Goal: Task Accomplishment & Management: Manage account settings

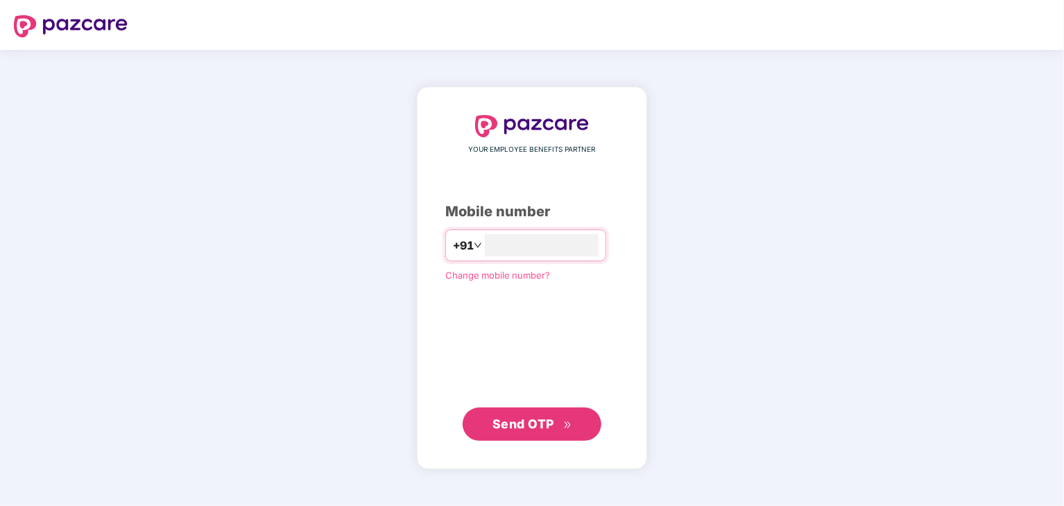
type input "**********"
click at [531, 425] on span "Send OTP" at bounding box center [524, 424] width 62 height 15
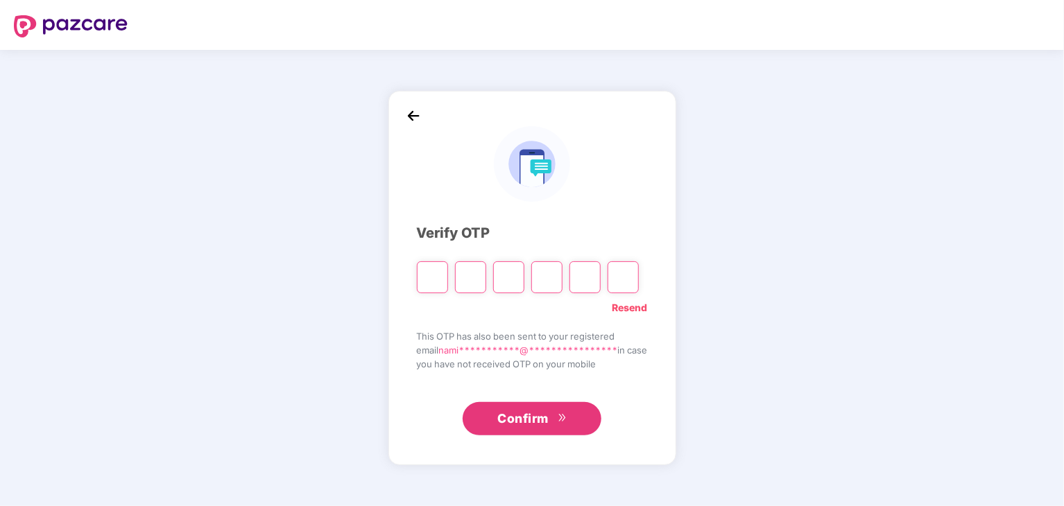
type input "*"
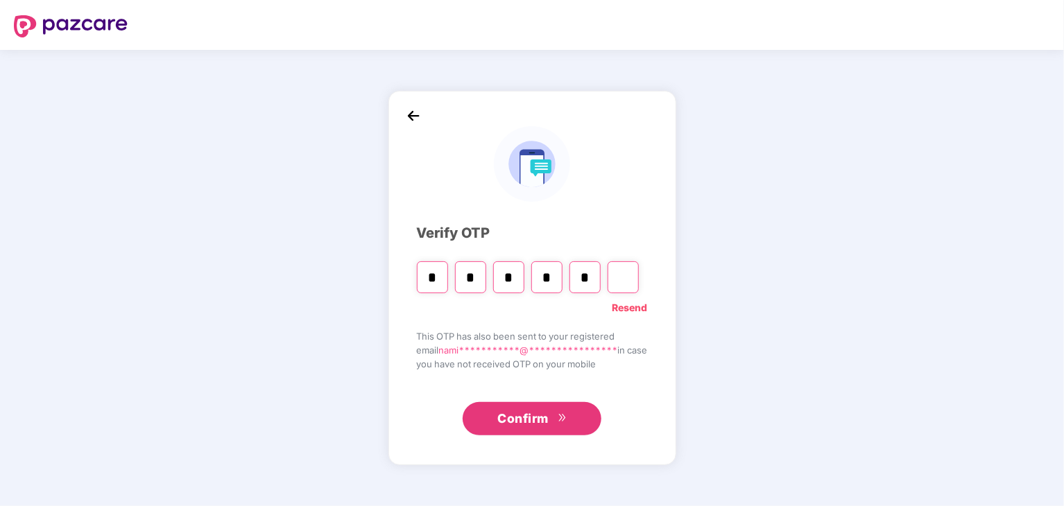
type input "*"
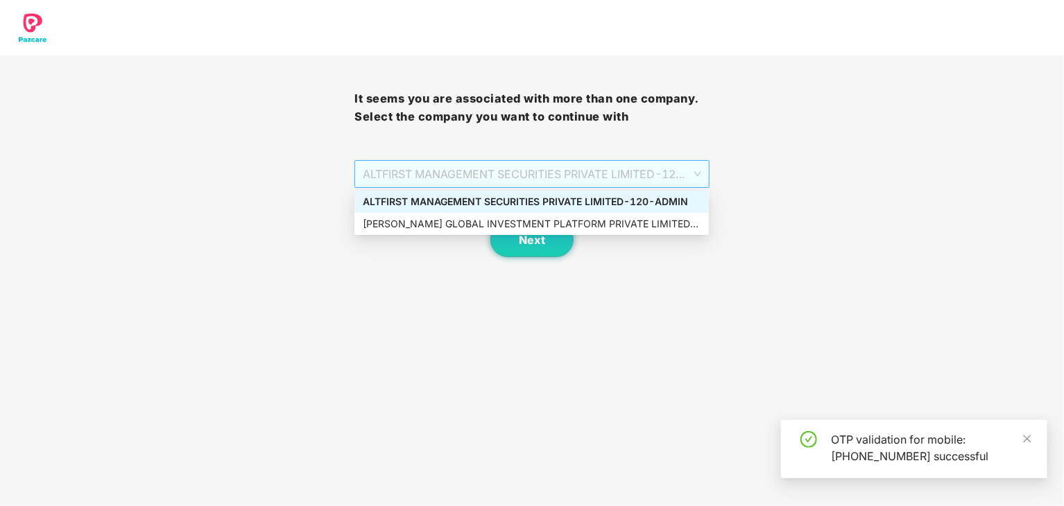
click at [499, 176] on span "ALTFIRST MANAGEMENT SECURITIES PRIVATE LIMITED - 120 - ADMIN" at bounding box center [532, 174] width 338 height 26
click at [504, 230] on div "[PERSON_NAME] GLOBAL INVESTMENT PLATFORM PRIVATE LIMITED - 120 - ADMIN" at bounding box center [532, 223] width 338 height 15
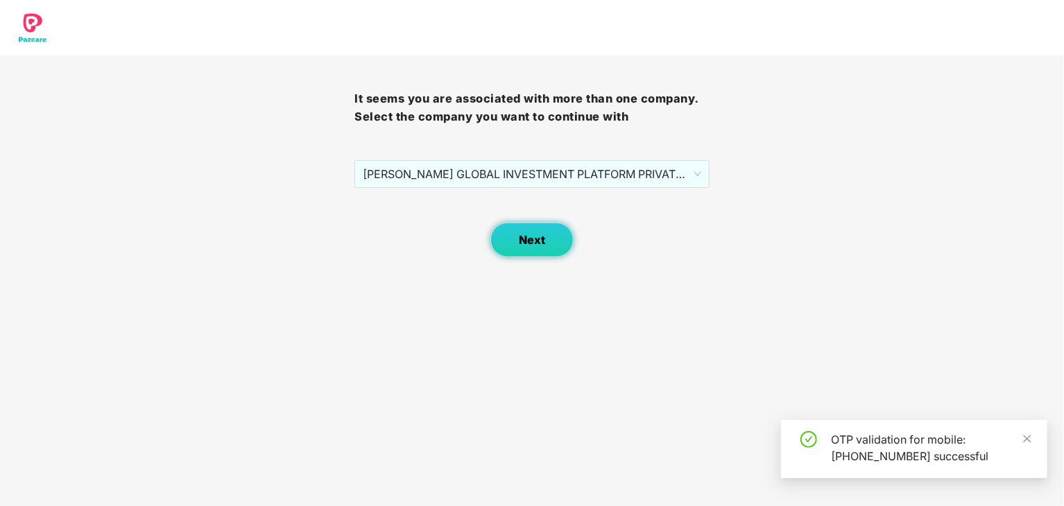
click at [519, 239] on span "Next" at bounding box center [532, 240] width 26 height 13
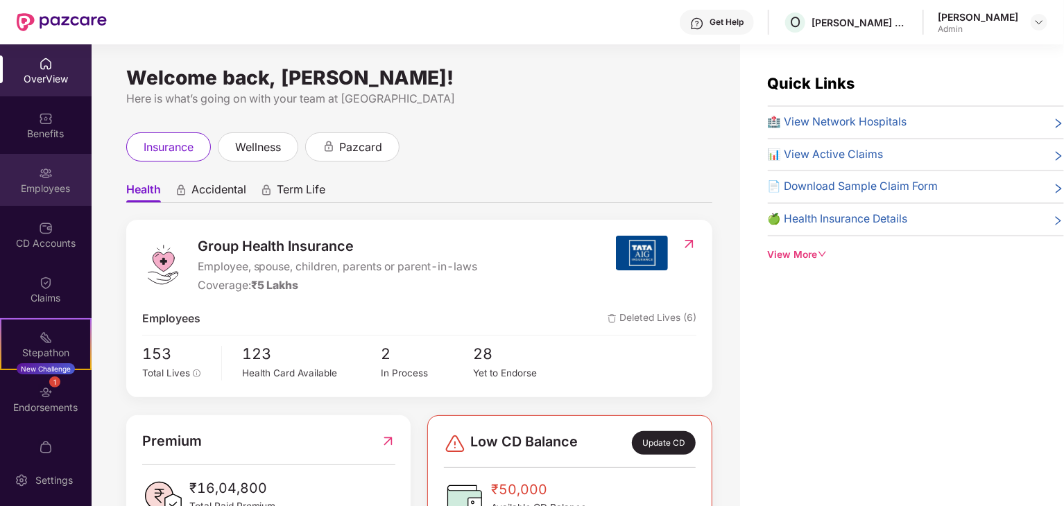
click at [43, 185] on div "Employees" at bounding box center [46, 189] width 92 height 14
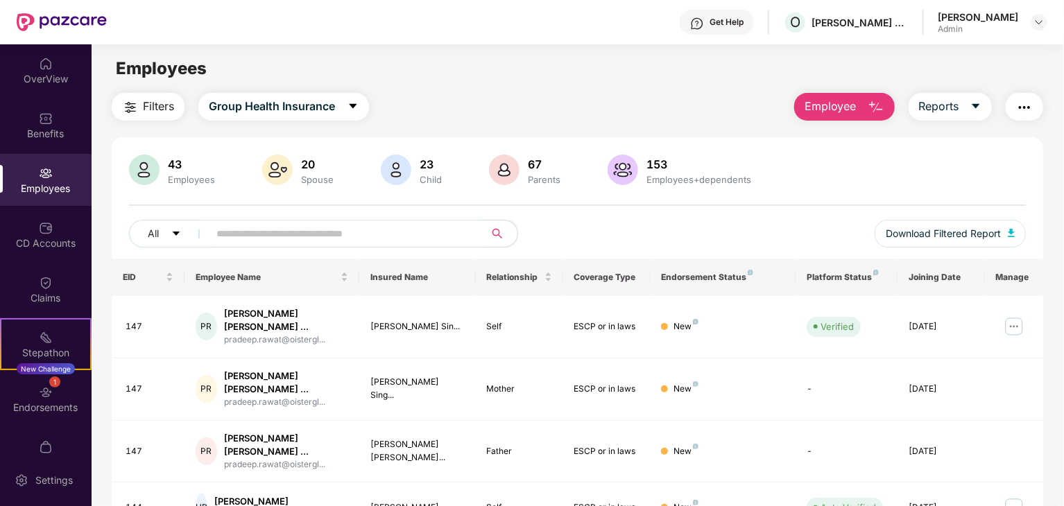
click at [244, 233] on input "text" at bounding box center [340, 233] width 249 height 21
click at [1013, 320] on img at bounding box center [1014, 327] width 22 height 22
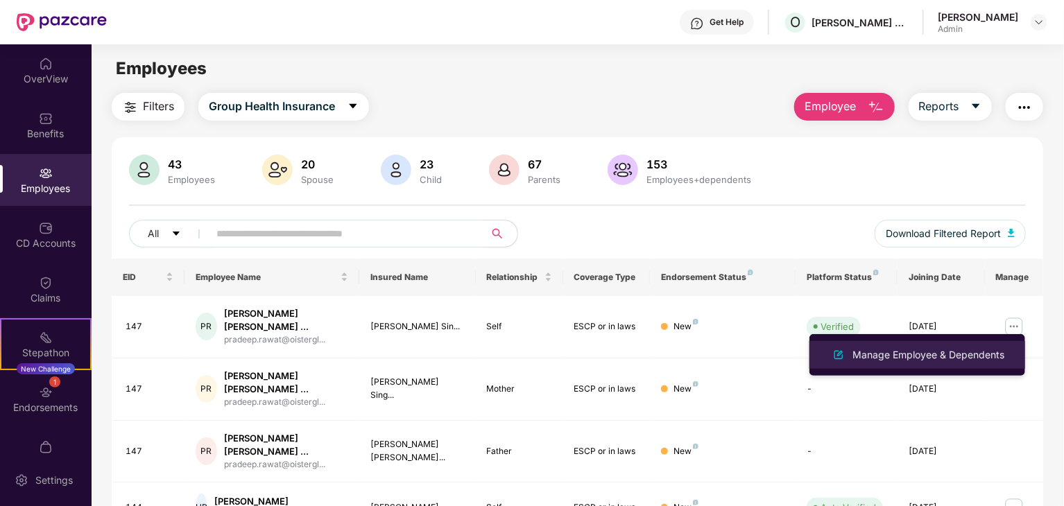
click at [924, 360] on div "Manage Employee & Dependents" at bounding box center [928, 355] width 157 height 15
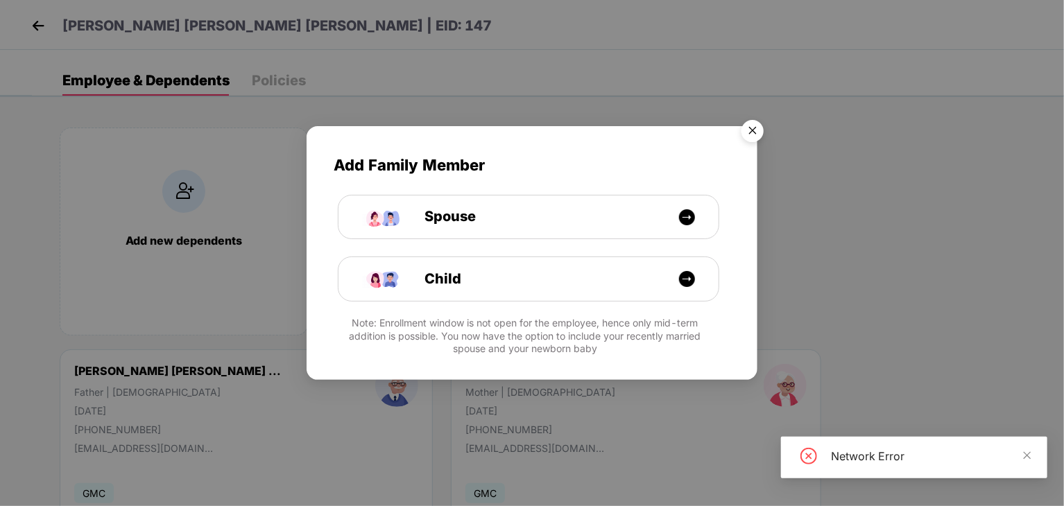
click at [751, 131] on img "Close" at bounding box center [752, 133] width 39 height 39
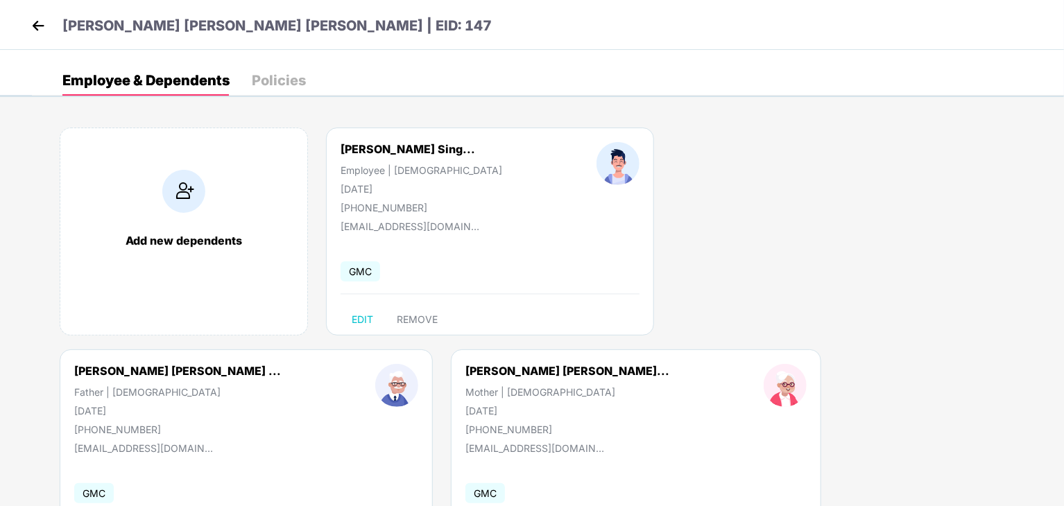
click at [278, 78] on div "Policies" at bounding box center [279, 81] width 54 height 14
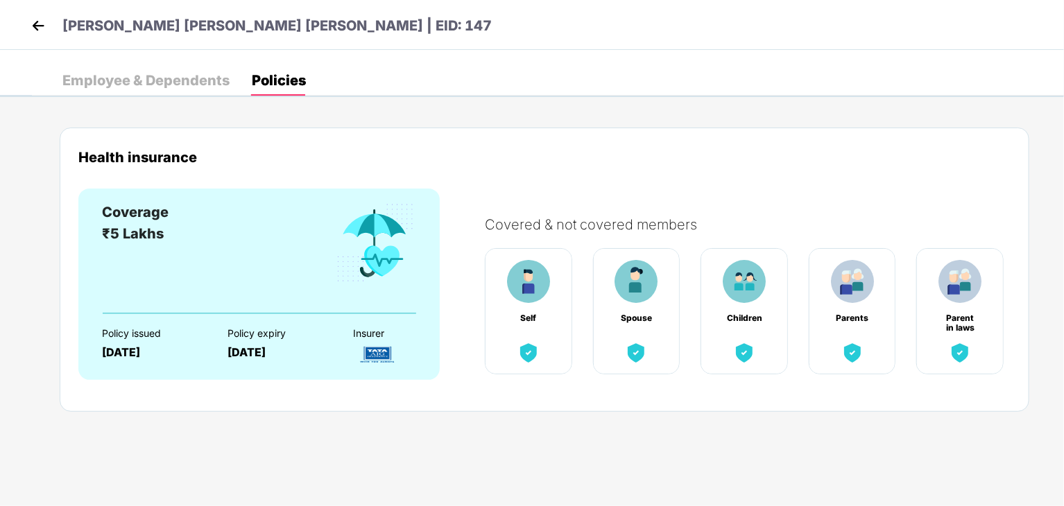
click at [154, 78] on div "Employee & Dependents" at bounding box center [145, 81] width 167 height 14
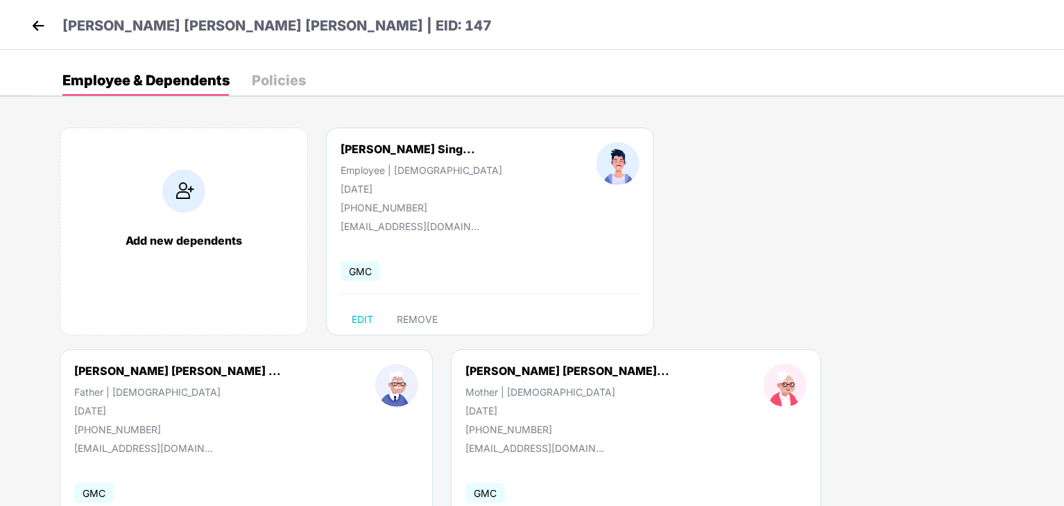
click at [275, 87] on div "Policies" at bounding box center [279, 81] width 54 height 14
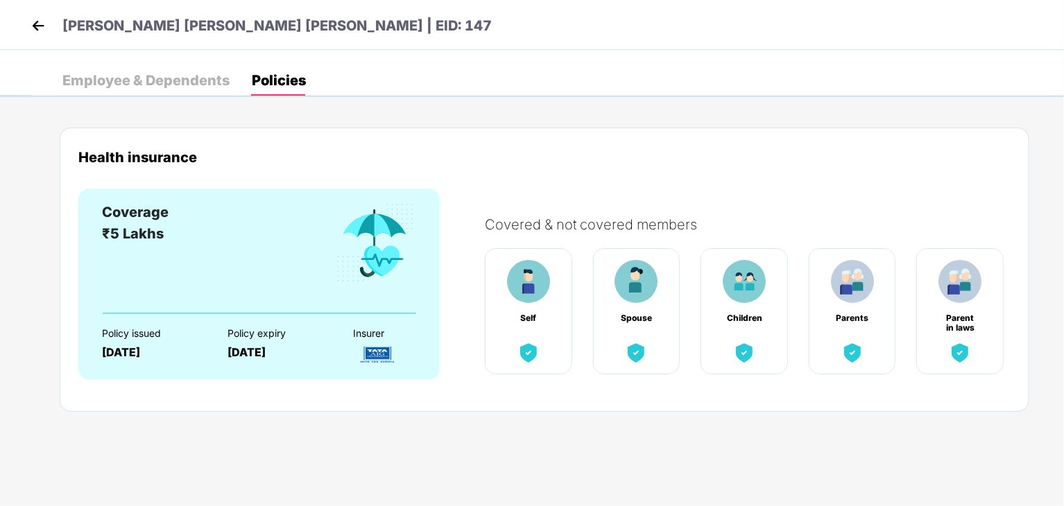
click at [147, 77] on div "Employee & Dependents" at bounding box center [145, 81] width 167 height 14
